Goal: Use online tool/utility: Utilize a website feature to perform a specific function

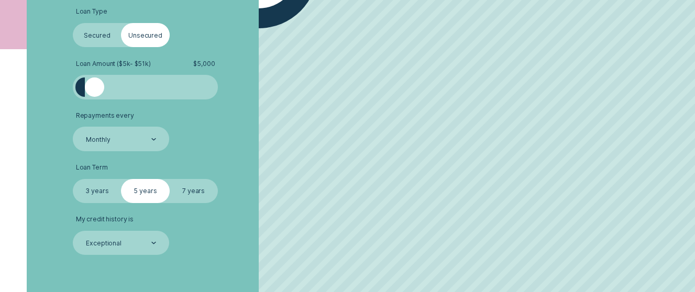
click at [92, 93] on div at bounding box center [94, 86] width 19 height 19
click at [166, 66] on label "Loan Amount ( $5k - $51k ) $ 5,000" at bounding box center [145, 64] width 145 height 8
click at [153, 140] on icon at bounding box center [153, 140] width 3 height 2
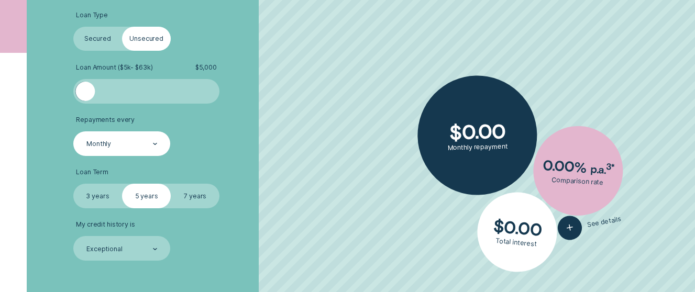
click at [153, 143] on icon at bounding box center [154, 144] width 3 height 2
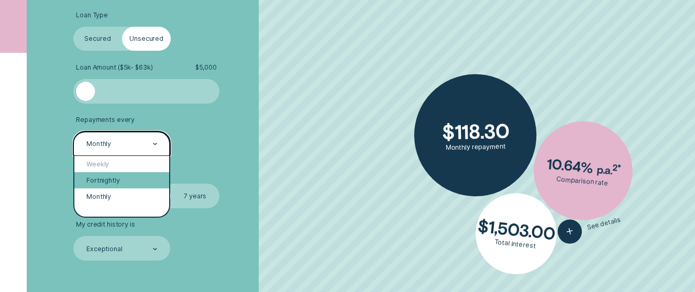
click at [116, 178] on div "Fortnightly" at bounding box center [121, 180] width 95 height 16
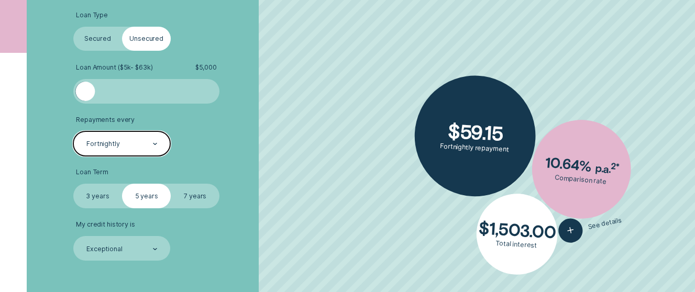
click at [89, 192] on label "3 years" at bounding box center [97, 196] width 49 height 25
click at [73, 184] on input "3 years" at bounding box center [73, 184] width 0 height 0
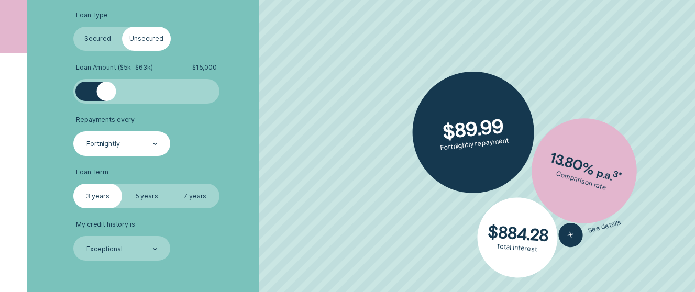
click at [107, 90] on div at bounding box center [146, 91] width 122 height 19
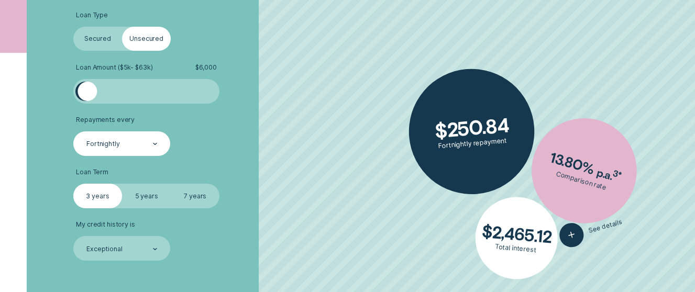
click at [87, 93] on div at bounding box center [146, 91] width 122 height 19
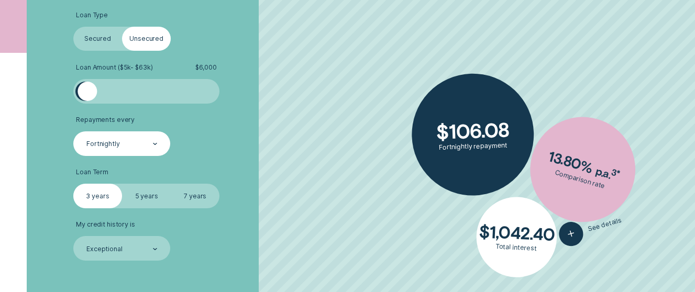
click at [79, 93] on div at bounding box center [86, 91] width 19 height 19
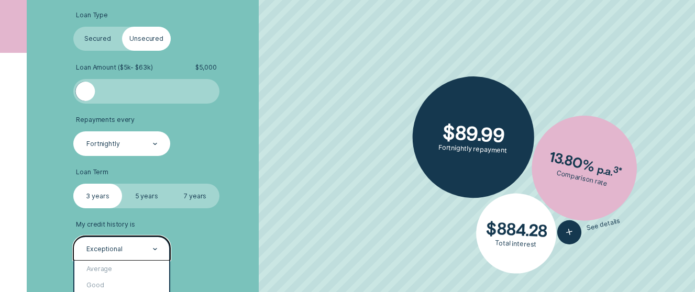
click at [157, 248] on icon at bounding box center [155, 249] width 5 height 2
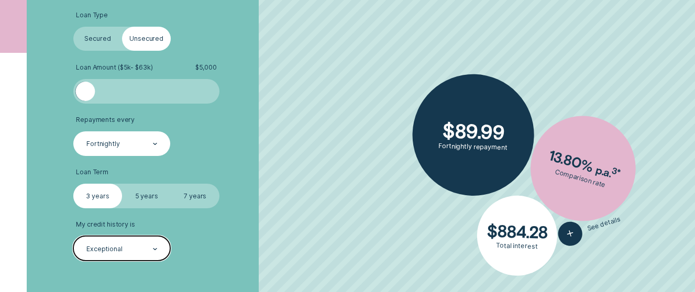
click at [126, 251] on div "Exceptional" at bounding box center [121, 249] width 72 height 9
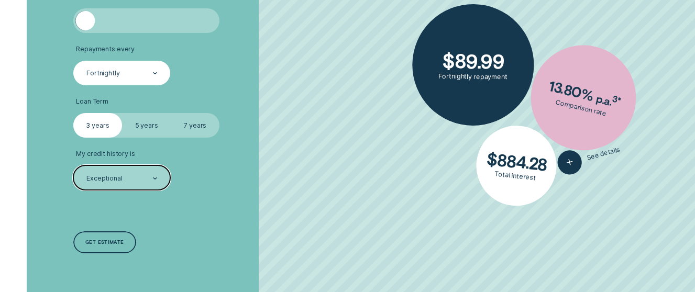
scroll to position [356, 0]
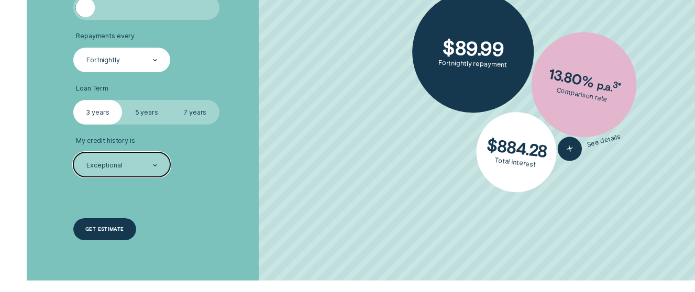
click at [116, 231] on div "Get estimate" at bounding box center [104, 229] width 38 height 4
